Goal: Check status

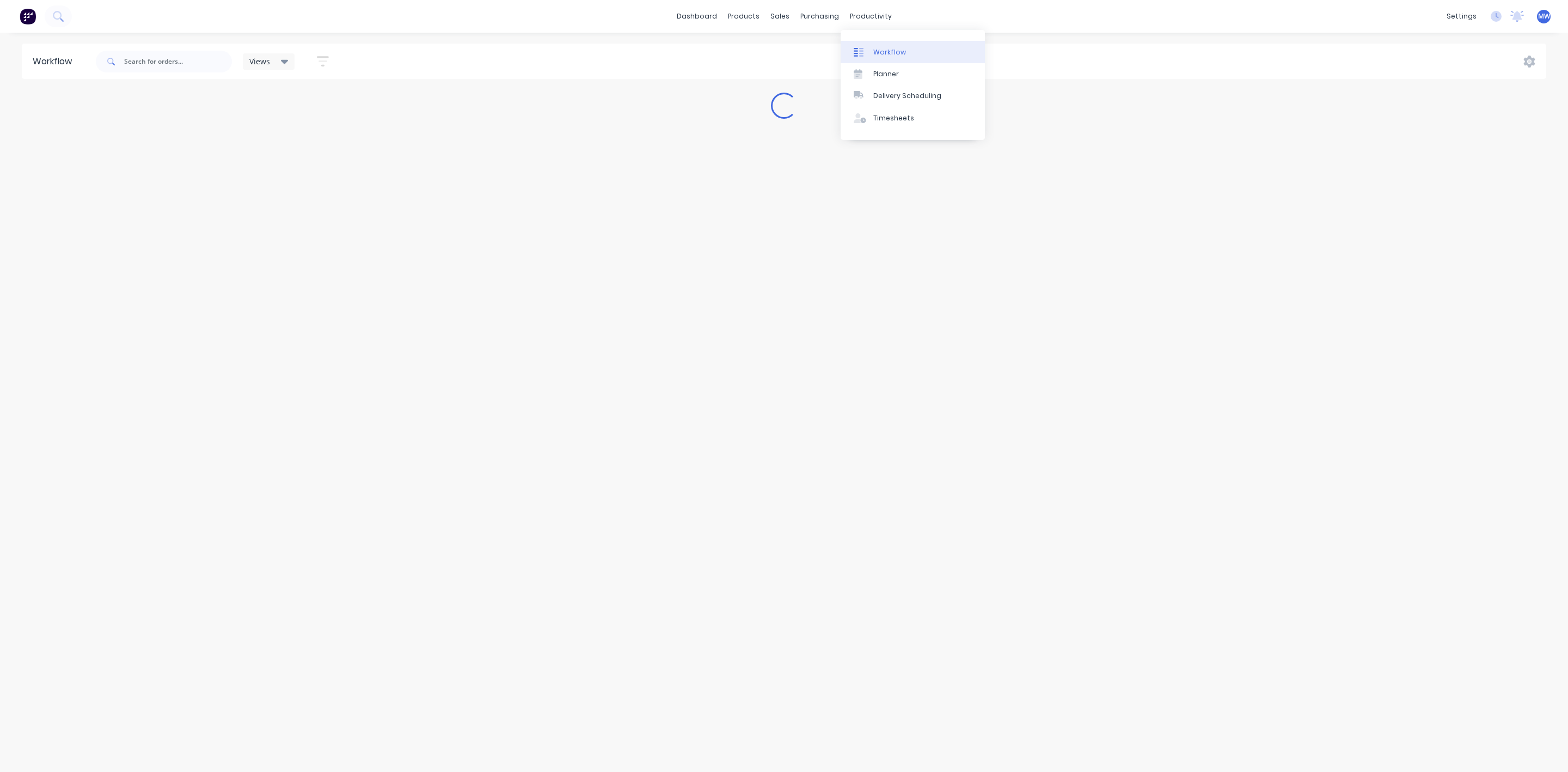
click at [876, 51] on div "Workflow" at bounding box center [889, 52] width 33 height 10
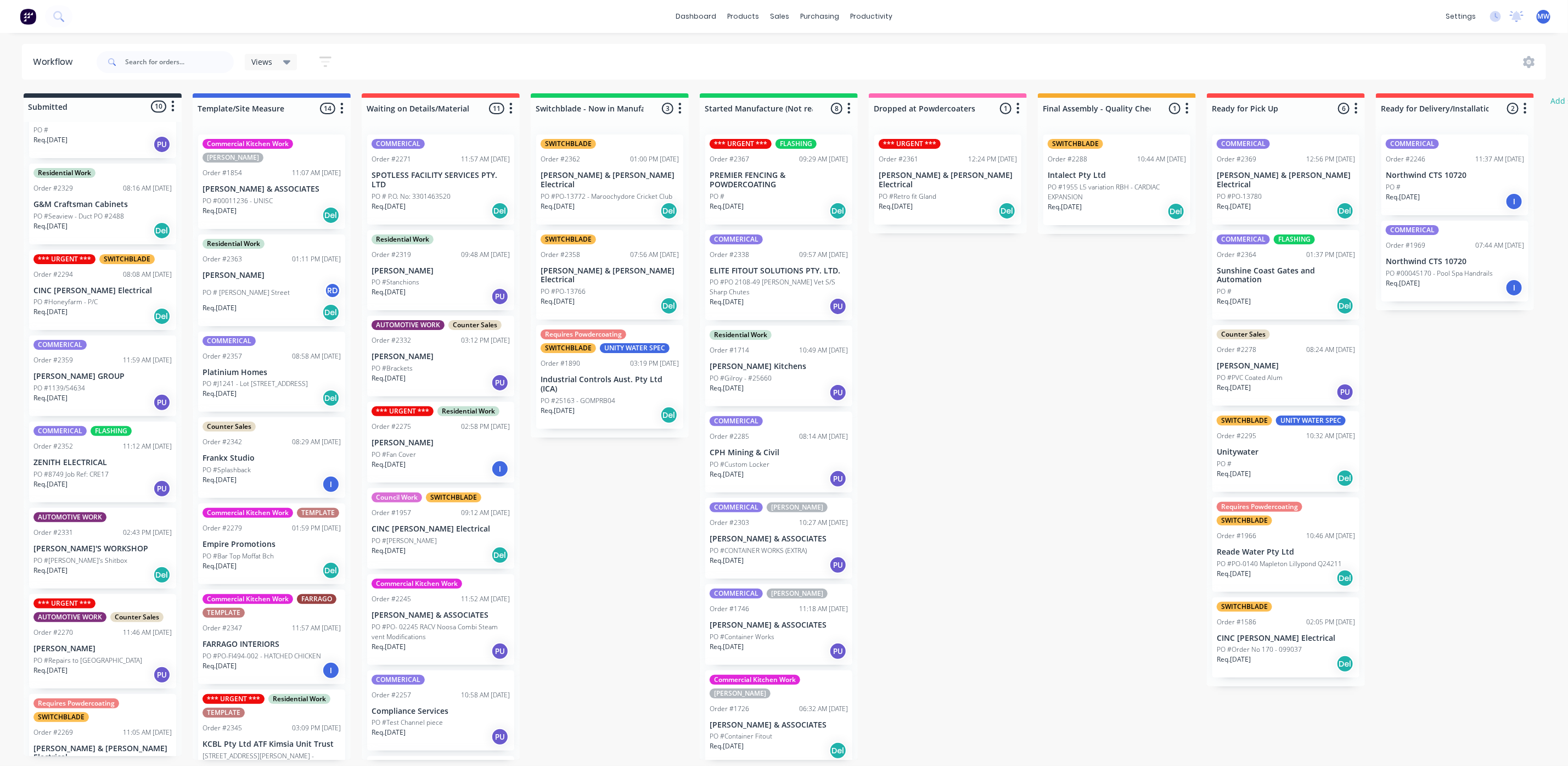
scroll to position [83, 0]
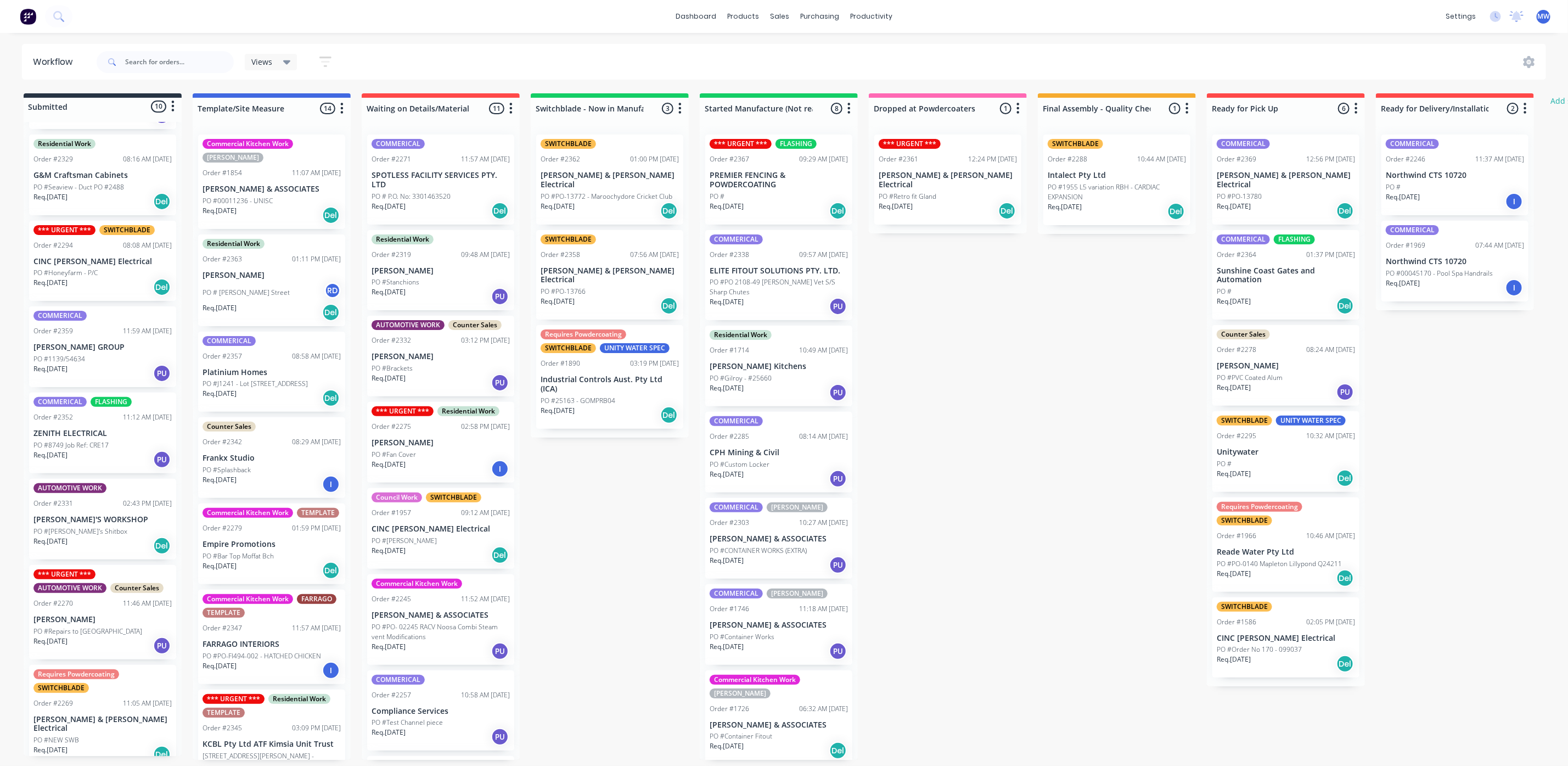
click at [116, 448] on div "PO #8749 Job Ref: CRE17" at bounding box center [102, 445] width 138 height 10
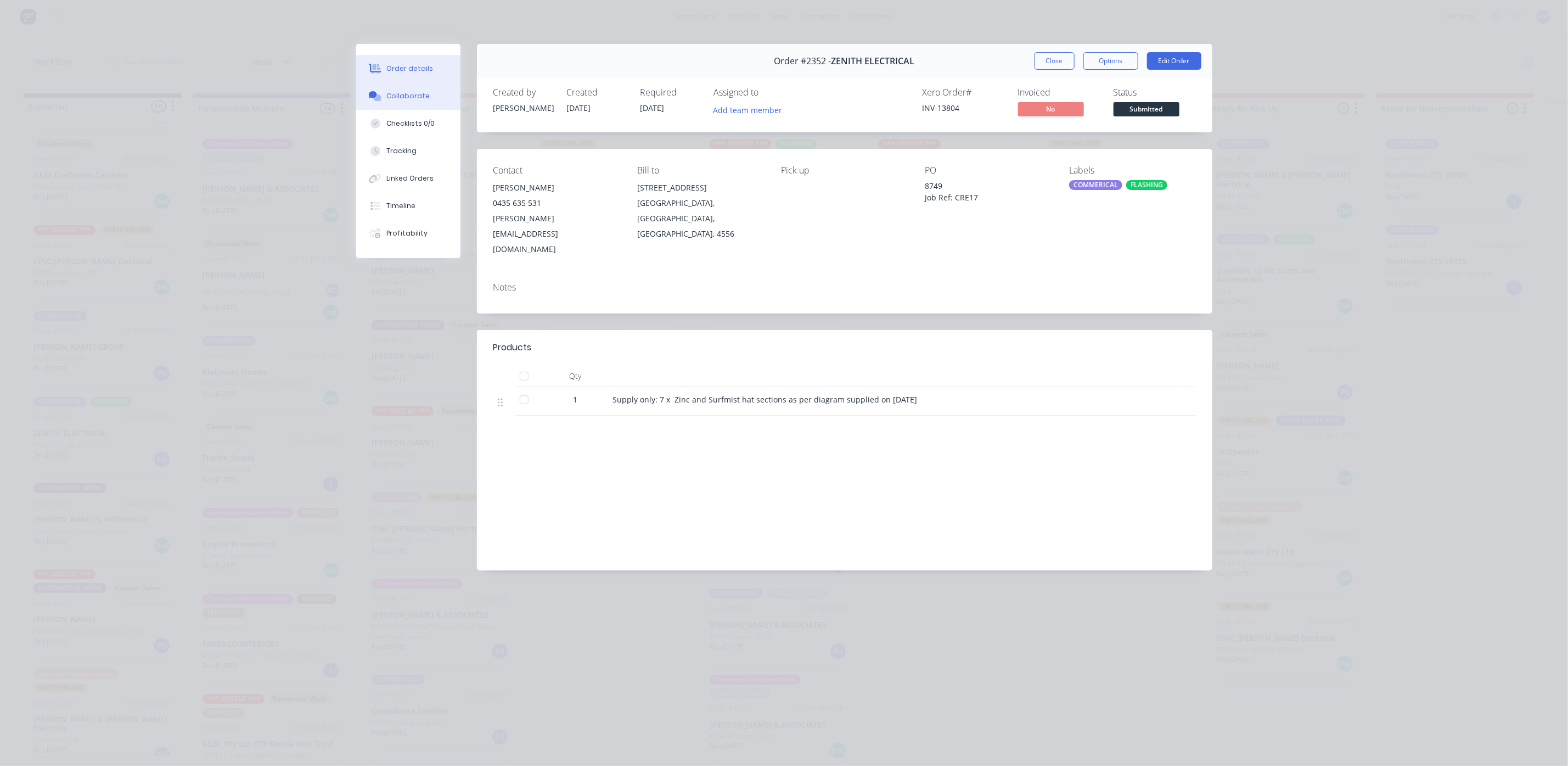
click at [410, 101] on div "Collaborate" at bounding box center [408, 95] width 43 height 10
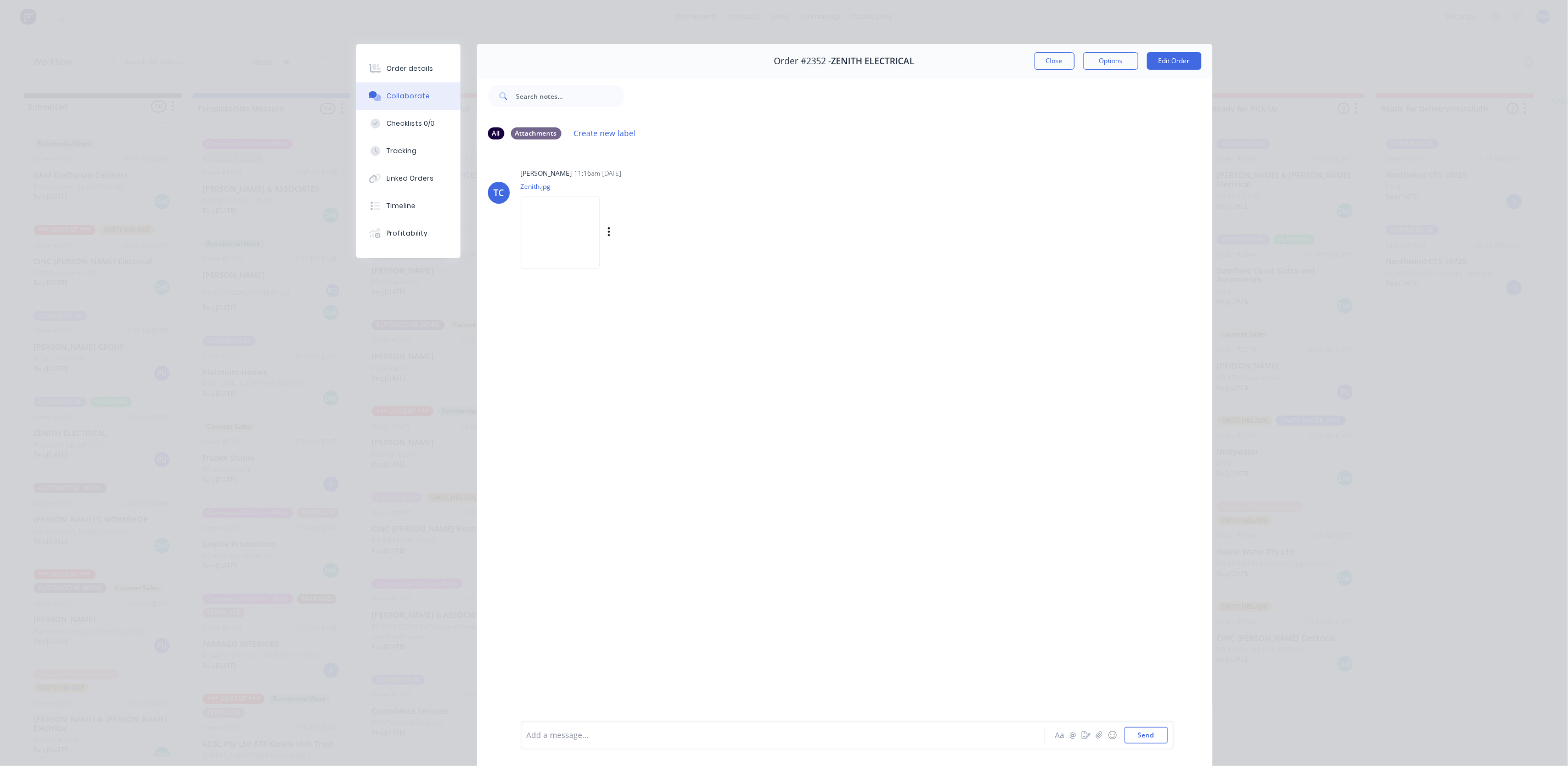
click at [555, 231] on img at bounding box center [560, 233] width 79 height 72
click at [1035, 61] on button "Close" at bounding box center [1054, 61] width 40 height 18
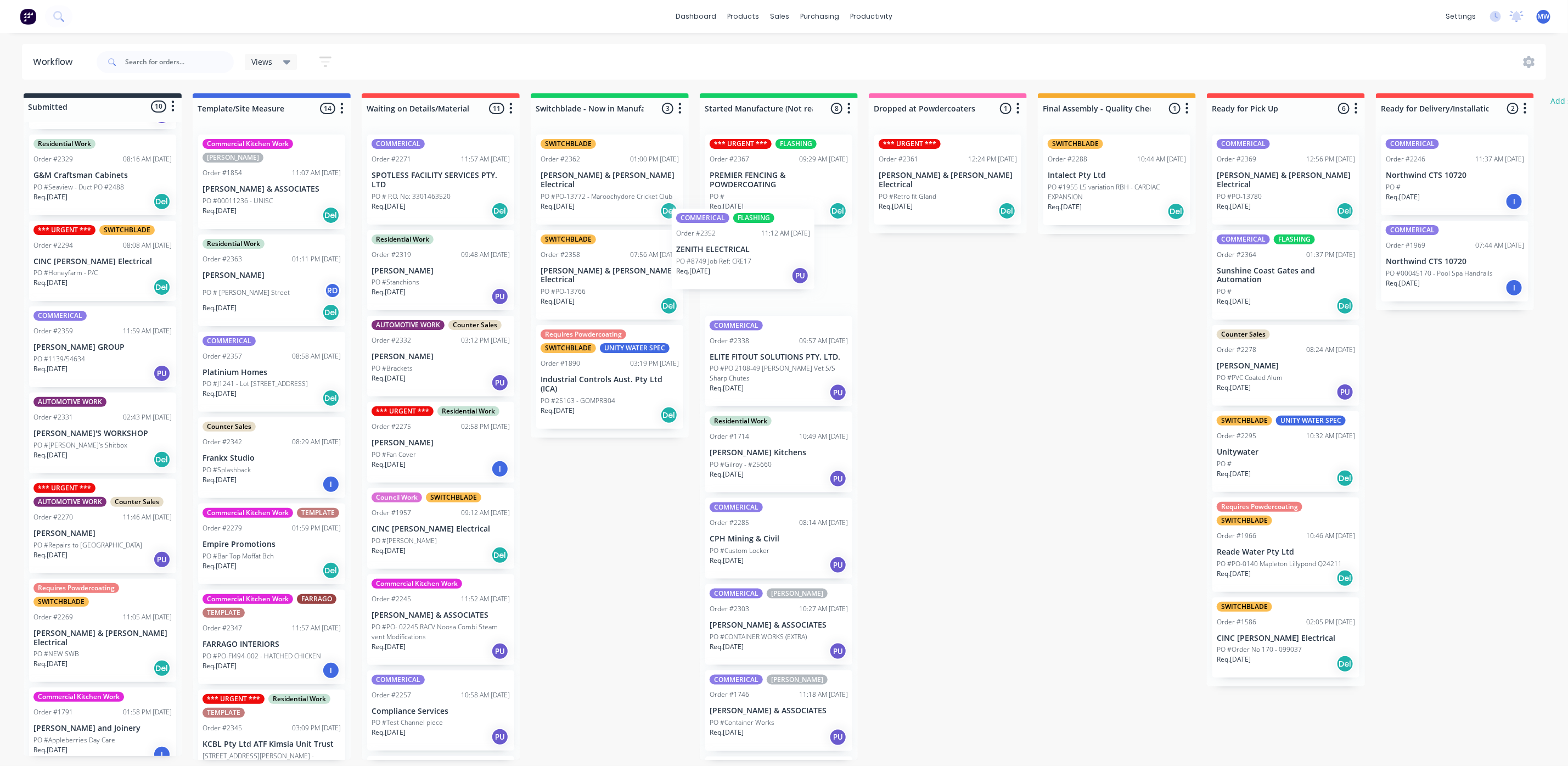
drag, startPoint x: 84, startPoint y: 444, endPoint x: 732, endPoint y: 260, distance: 673.6
click at [732, 260] on div "Submitted 10 Status colour #273444 hex #273444 Save Cancel Summaries Total orde…" at bounding box center [907, 427] width 1831 height 666
